Goal: Transaction & Acquisition: Purchase product/service

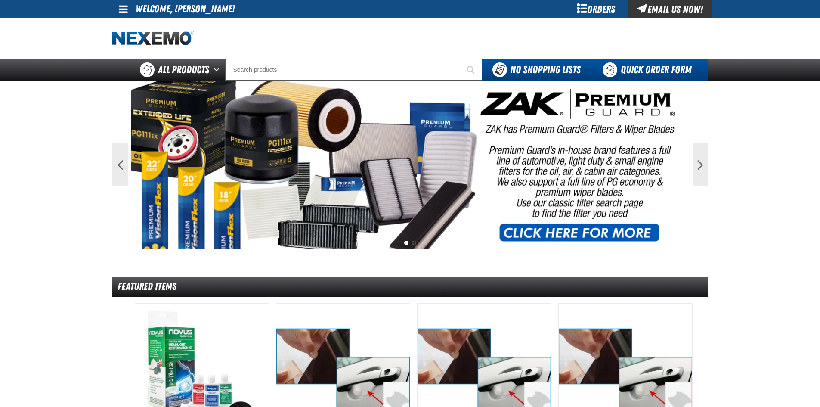
click at [641, 71] on link "Quick Order Form" at bounding box center [649, 70] width 117 height 22
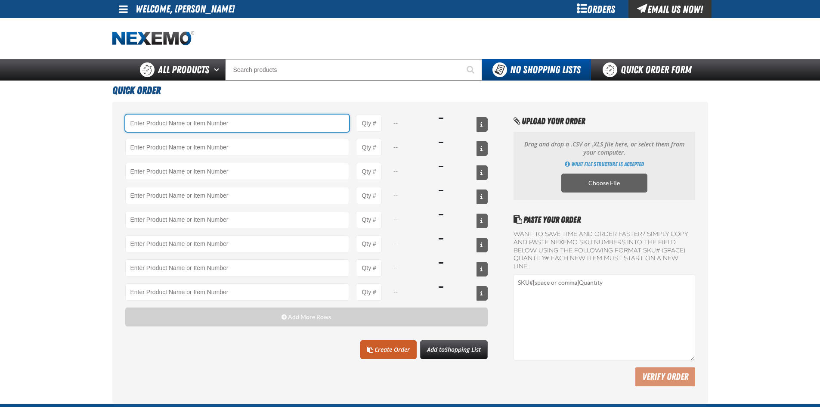
click at [158, 124] on input "Product" at bounding box center [237, 123] width 224 height 17
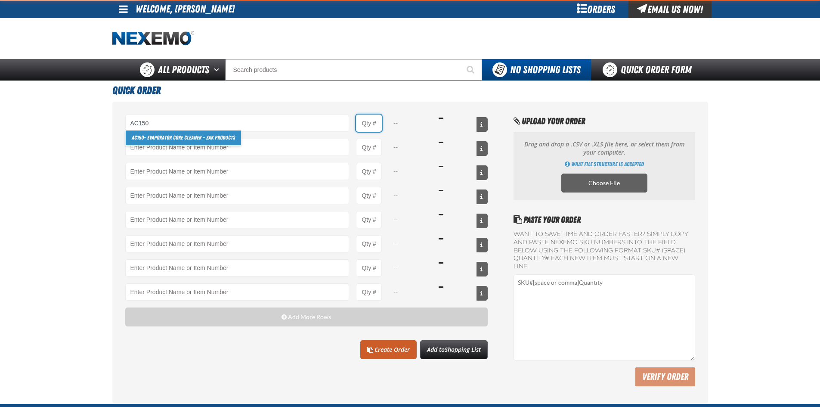
click at [375, 126] on input "Product Quantity" at bounding box center [369, 123] width 26 height 17
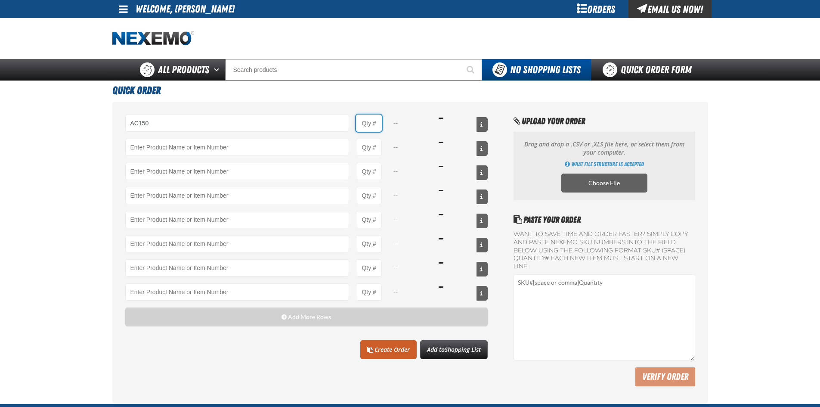
type input "AC150 - Evaporator Core Cleaner - ZAK Products"
type input "1"
select select "can"
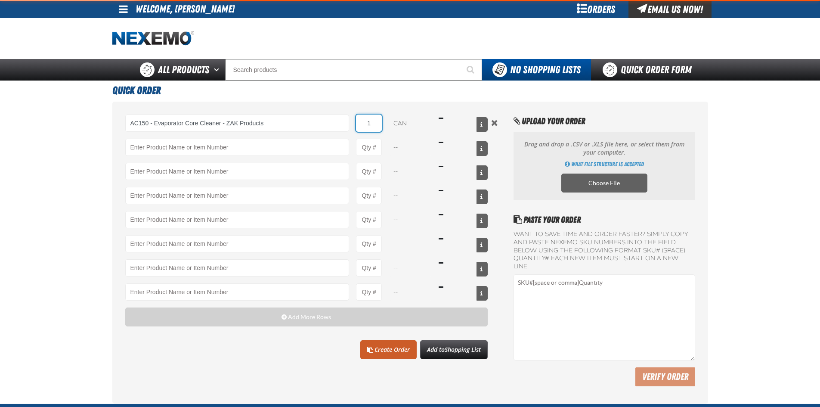
click at [375, 122] on input "1" at bounding box center [369, 123] width 26 height 17
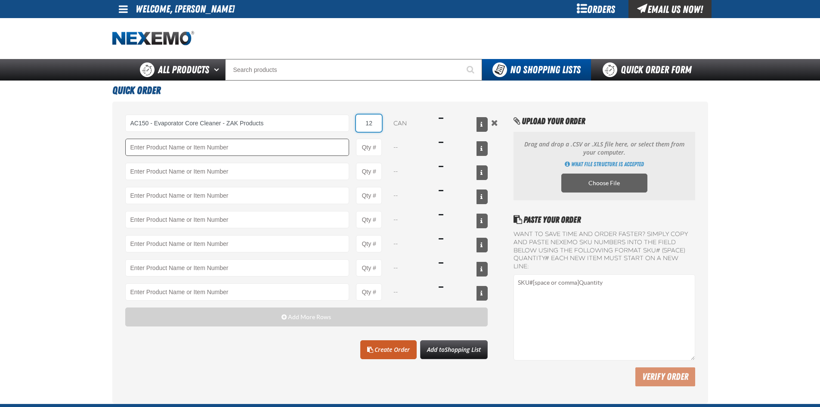
type input "12"
click at [165, 148] on input "Product" at bounding box center [237, 147] width 224 height 17
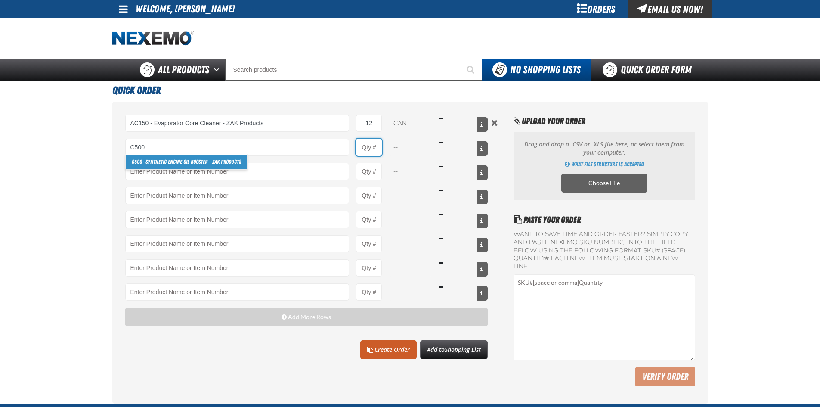
click at [366, 152] on input "Product Quantity" at bounding box center [369, 147] width 26 height 17
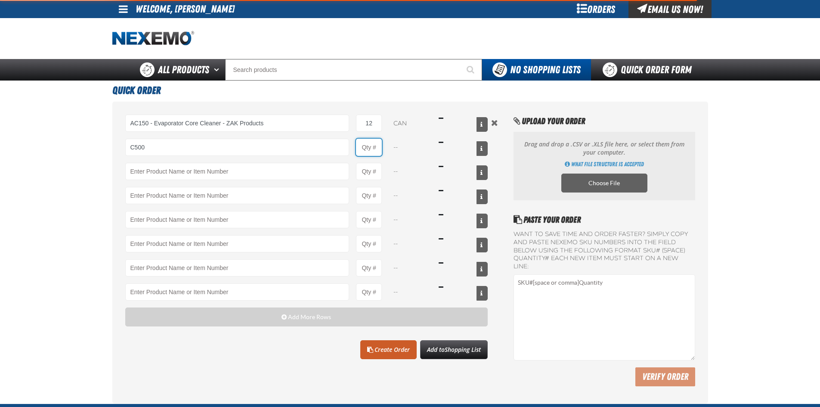
type input "C500 - Synthetic Engine Oil Booster - ZAK Products"
type input "1"
select select "bottle"
click at [372, 149] on input "1" at bounding box center [369, 147] width 26 height 17
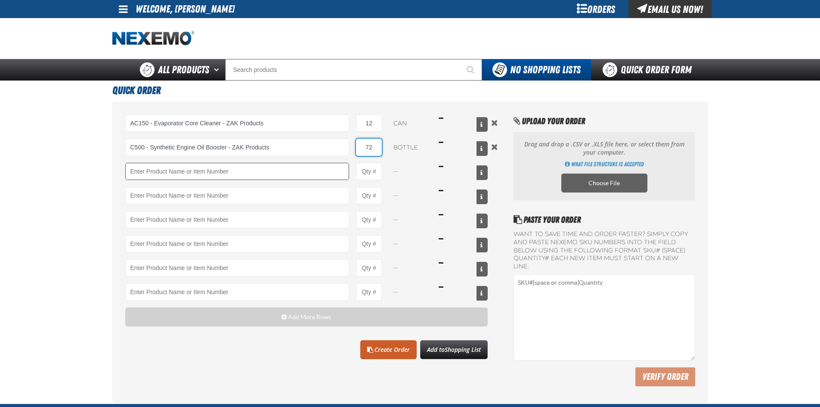
type input "72"
click at [151, 171] on input "Product" at bounding box center [237, 171] width 224 height 17
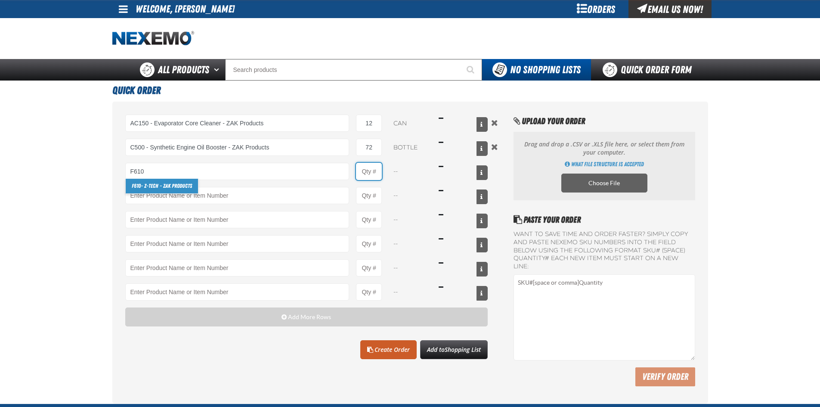
click at [370, 171] on input "Product Quantity" at bounding box center [369, 171] width 26 height 17
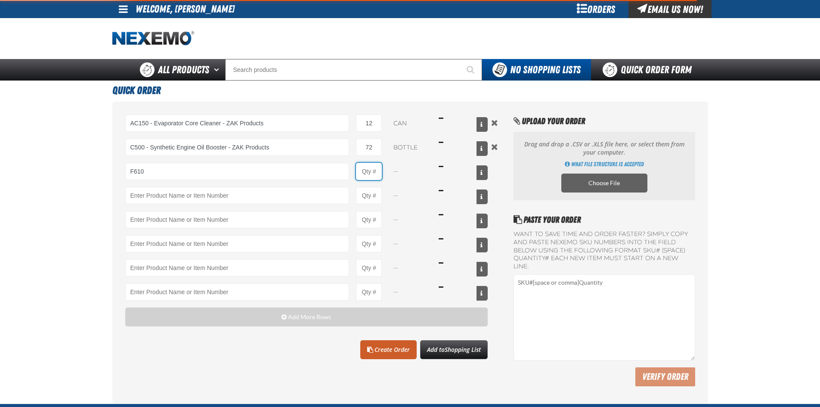
type input "F610 - Z-Tech - ZAK Products"
type input "1"
select select "bottle"
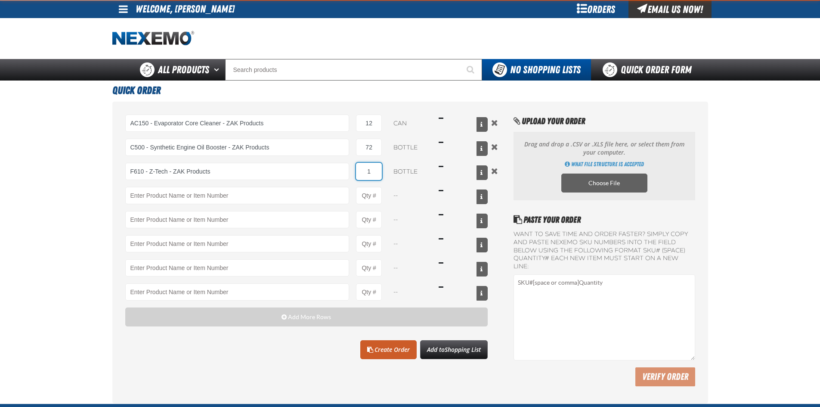
click at [373, 172] on input "1" at bounding box center [369, 171] width 26 height 17
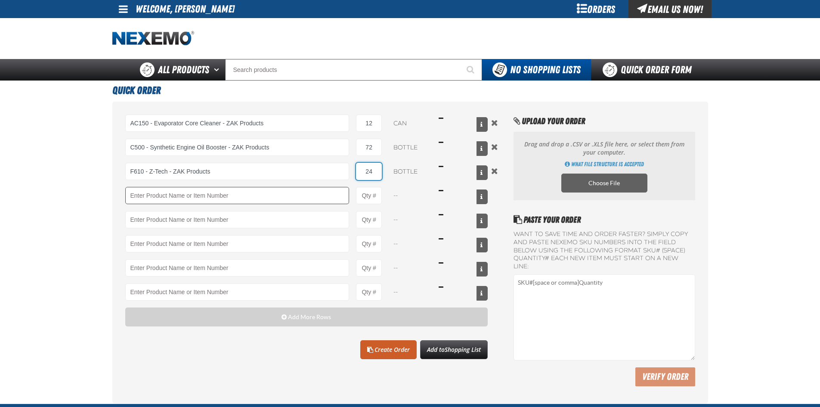
type input "24"
click at [152, 198] on input "Product" at bounding box center [237, 195] width 224 height 17
click at [379, 196] on input "Product Quantity" at bounding box center [369, 195] width 26 height 17
type input "ATK404 - Automatic Transmission Service Kit - ZAK Products"
type input "1"
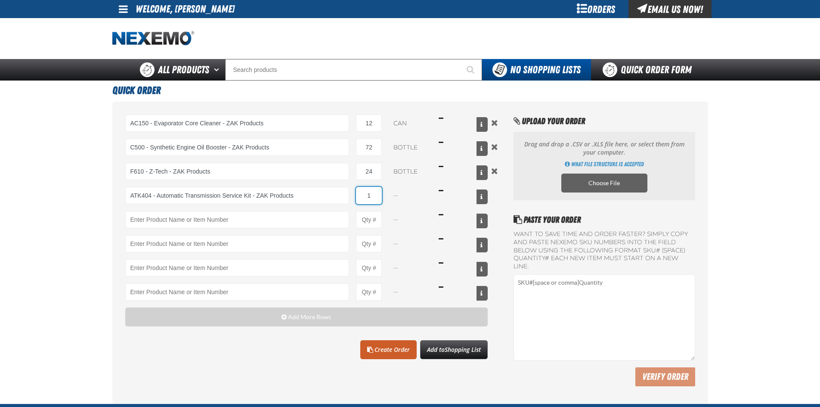
select select "kit"
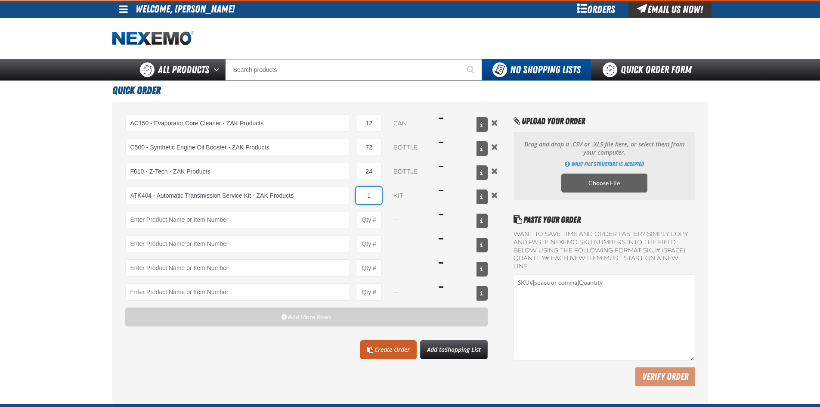
click at [378, 197] on input "1" at bounding box center [369, 195] width 26 height 17
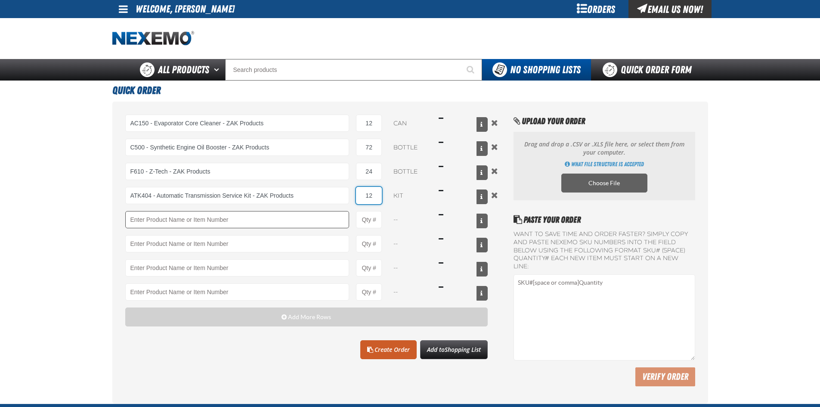
type input "12"
click at [162, 218] on input "Product" at bounding box center [237, 219] width 224 height 17
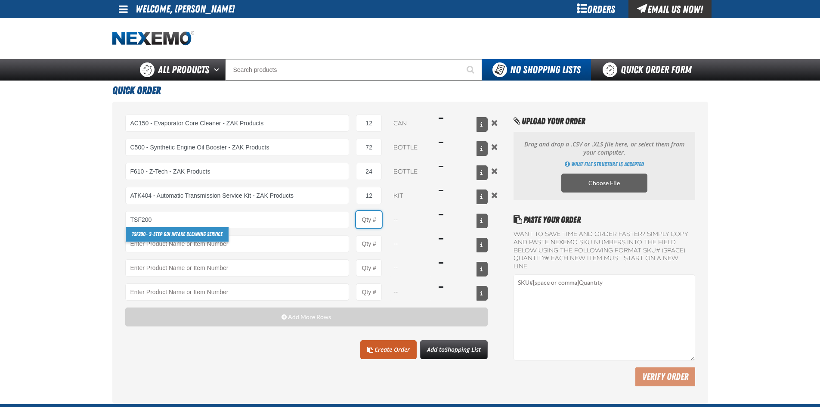
click at [370, 222] on input "Product Quantity" at bounding box center [369, 219] width 26 height 17
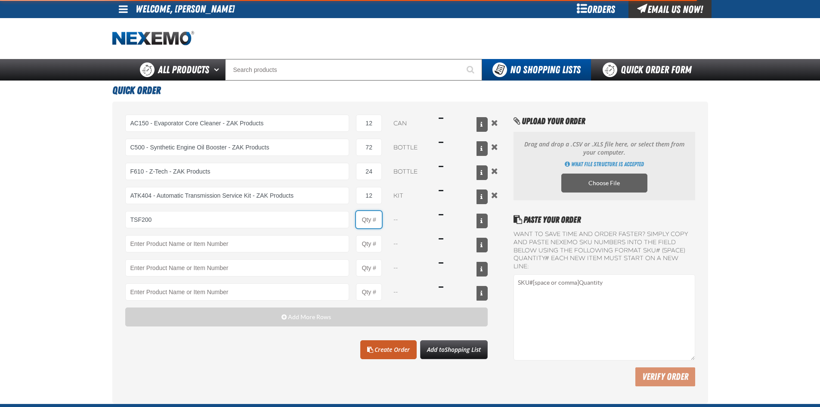
type input "TSF200 - 2-Step GDI Intake Cleaning Service"
type input "1"
select select "kit"
click at [378, 219] on input "1" at bounding box center [369, 219] width 26 height 17
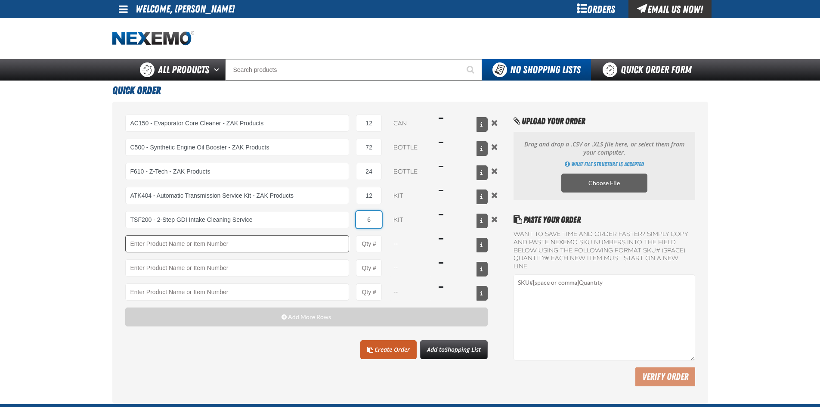
type input "6"
click at [145, 246] on input "Product" at bounding box center [237, 243] width 224 height 17
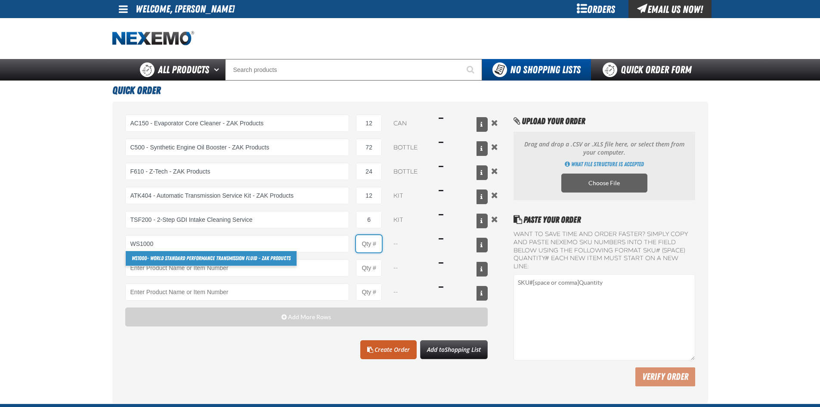
click at [369, 238] on input "Product Quantity" at bounding box center [369, 243] width 26 height 17
type input "WS1000 - World Standard Performance Transmission Fluid - ZAK Products"
type input "1"
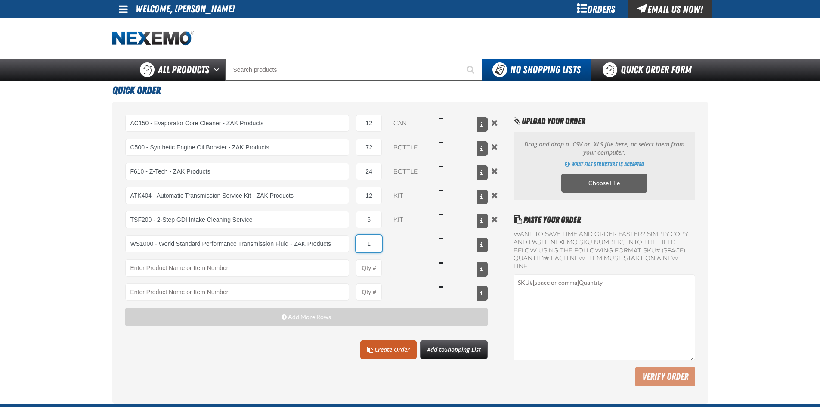
select select "bottle"
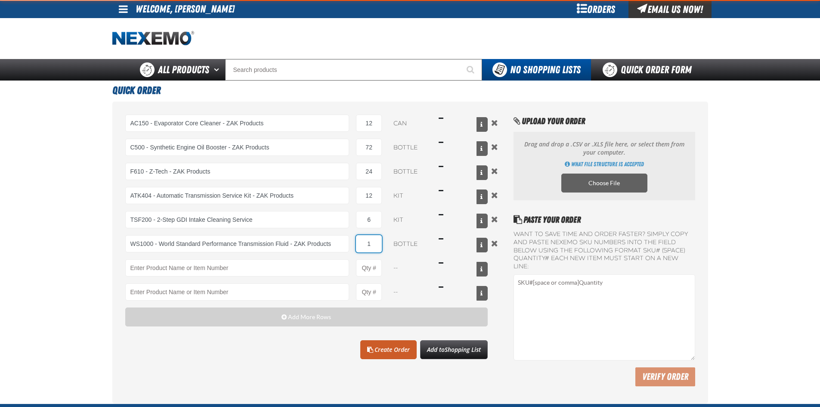
click at [374, 247] on input "1" at bounding box center [369, 243] width 26 height 17
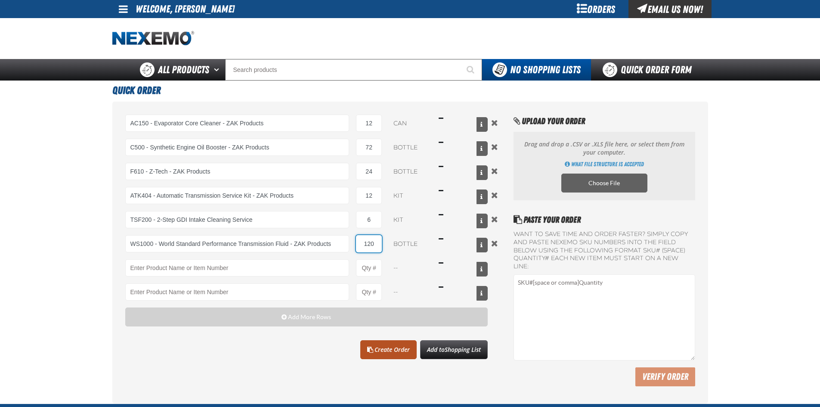
type input "120"
click at [373, 348] on link "Create Order" at bounding box center [388, 349] width 56 height 19
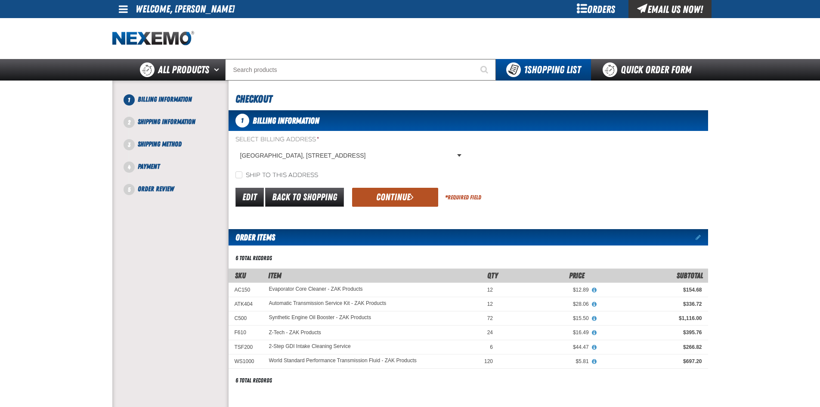
click at [389, 193] on button "Continue" at bounding box center [395, 197] width 86 height 19
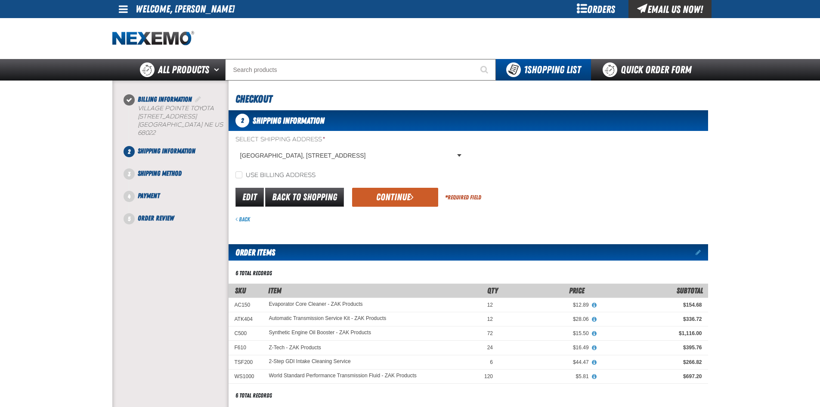
click at [389, 193] on button "Continue" at bounding box center [395, 197] width 86 height 19
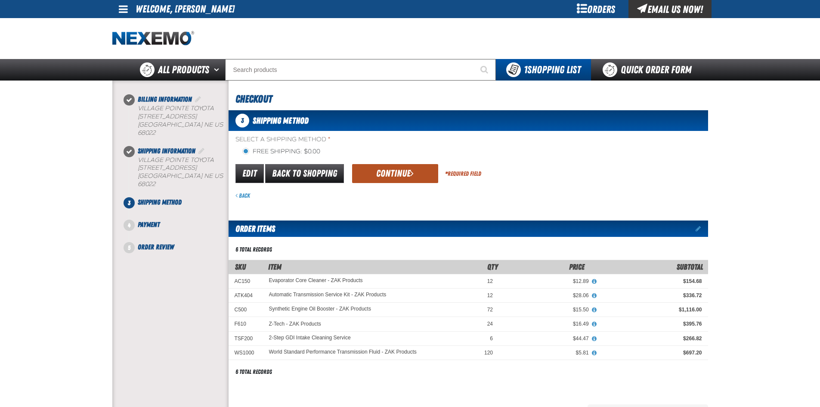
click at [391, 173] on button "Continue" at bounding box center [395, 173] width 86 height 19
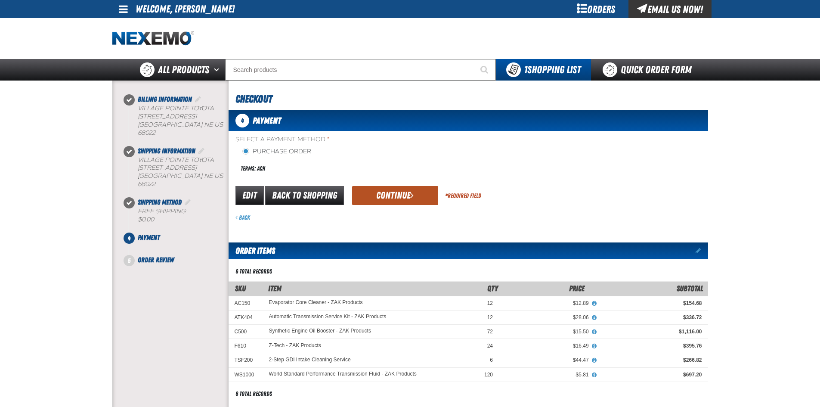
click at [387, 193] on button "Continue" at bounding box center [395, 195] width 86 height 19
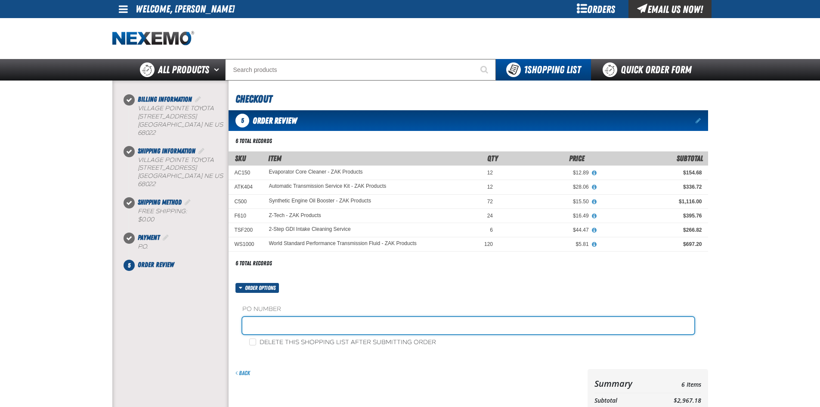
click at [267, 326] on input "text" at bounding box center [468, 325] width 452 height 17
type input "54290"
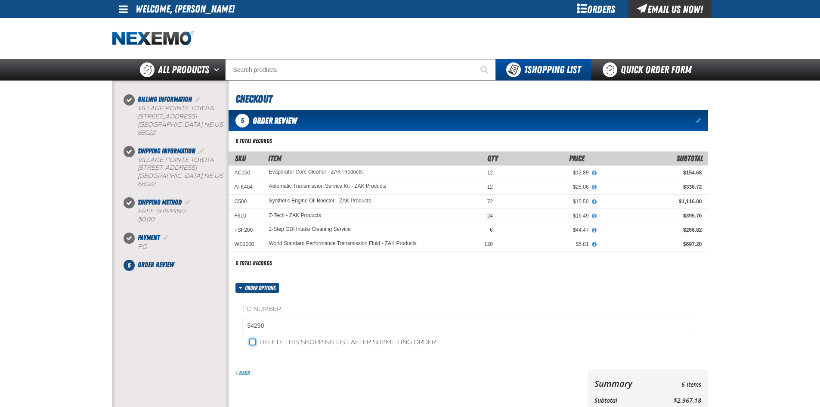
click at [251, 340] on input "Delete this shopping list after submitting order" at bounding box center [252, 342] width 7 height 7
checkbox input "true"
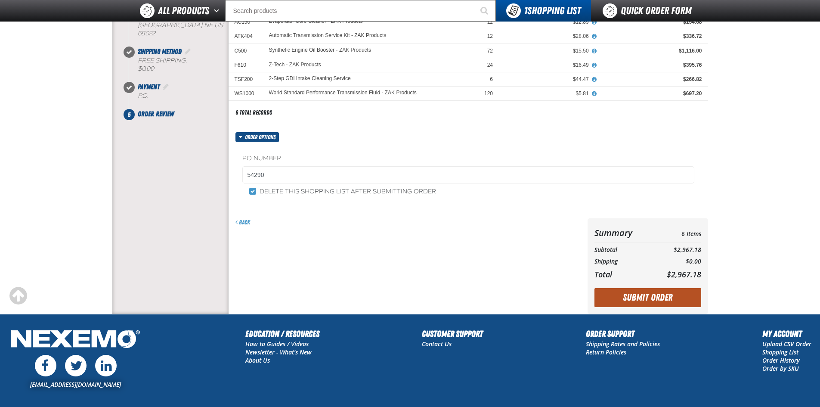
click at [629, 289] on button "Submit Order" at bounding box center [648, 297] width 107 height 19
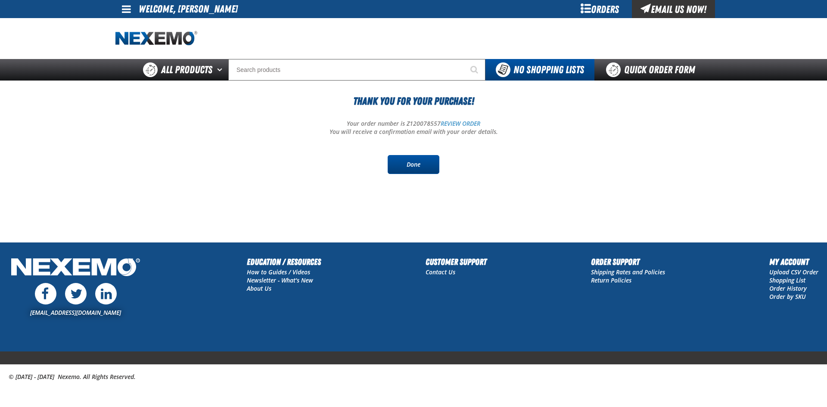
click at [409, 166] on link "Done" at bounding box center [414, 164] width 52 height 19
